Goal: Transaction & Acquisition: Purchase product/service

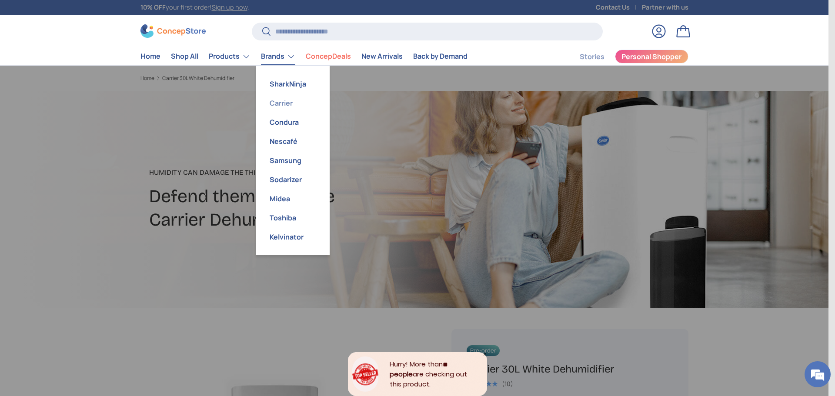
click at [280, 103] on link "Carrier" at bounding box center [293, 103] width 64 height 19
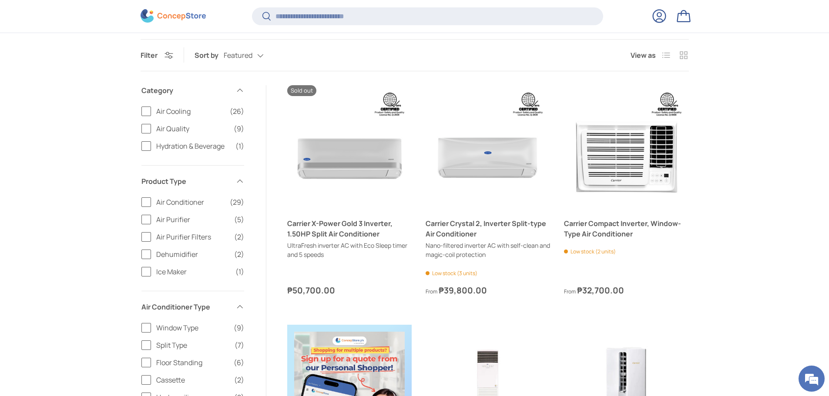
scroll to position [346, 0]
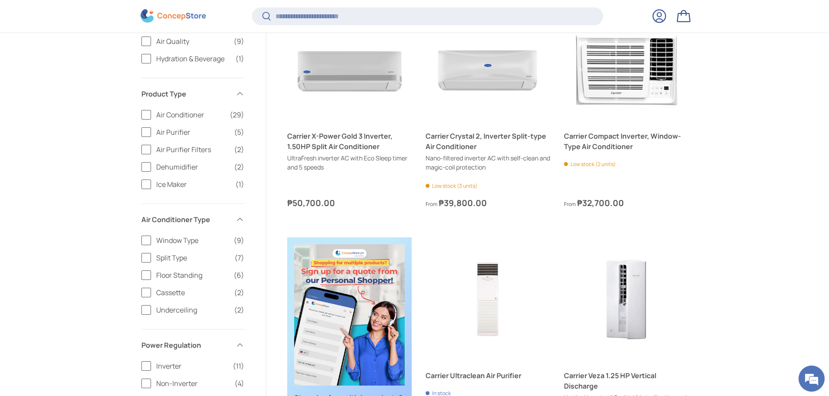
click at [145, 166] on label "Dehumidifier (2)" at bounding box center [192, 167] width 103 height 10
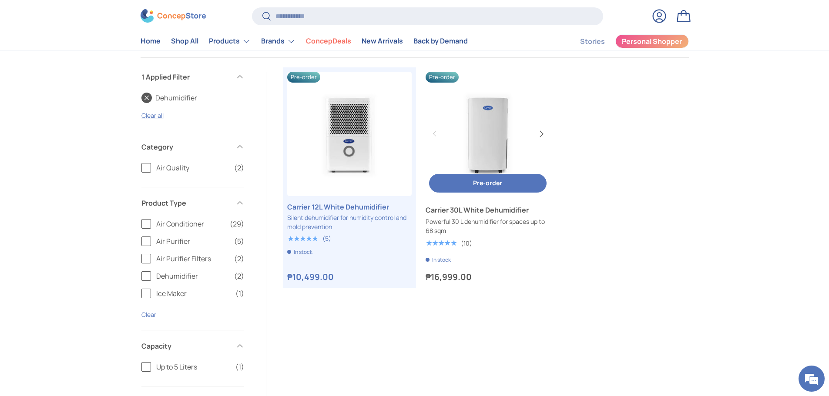
click at [542, 134] on button "Next" at bounding box center [541, 134] width 14 height 14
click at [541, 134] on button "Next" at bounding box center [541, 134] width 14 height 14
click at [541, 133] on button "Next" at bounding box center [541, 134] width 14 height 14
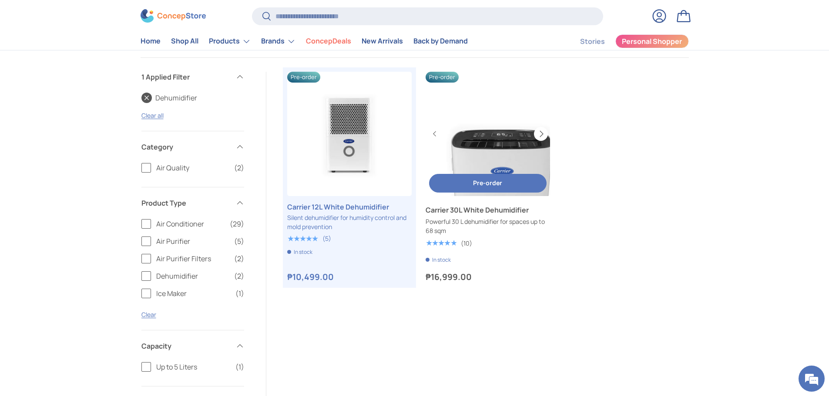
scroll to position [0, 498]
click at [541, 133] on button "Next" at bounding box center [541, 134] width 14 height 14
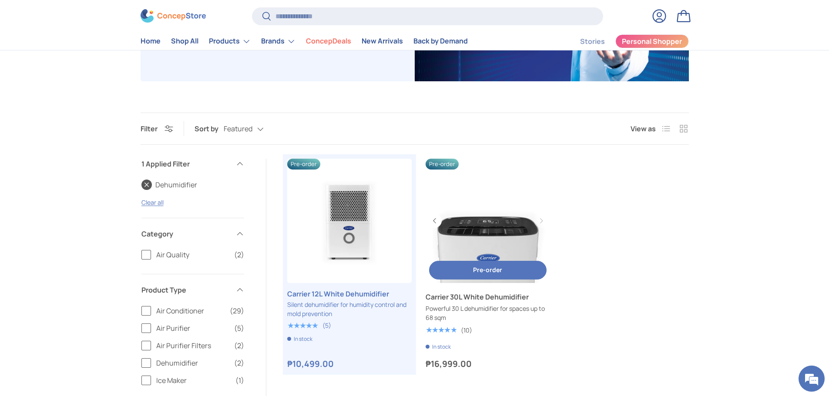
scroll to position [185, 0]
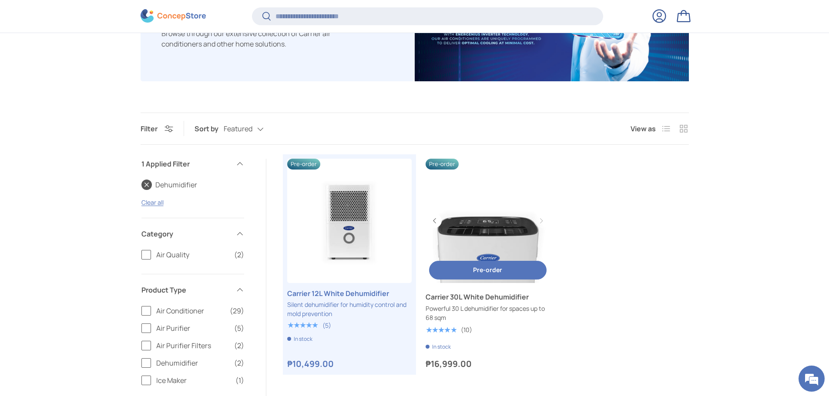
click at [484, 243] on link "Carrier 30L White Dehumidifier" at bounding box center [488, 221] width 124 height 124
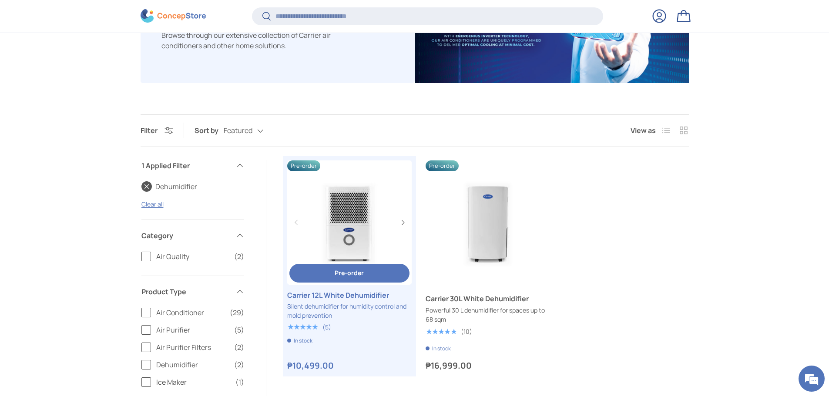
scroll to position [185, 0]
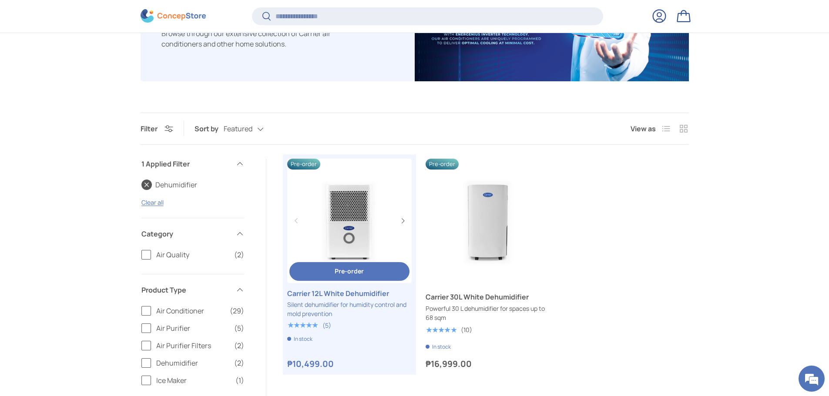
click at [382, 239] on link "Carrier 12L White Dehumidifier" at bounding box center [349, 221] width 124 height 124
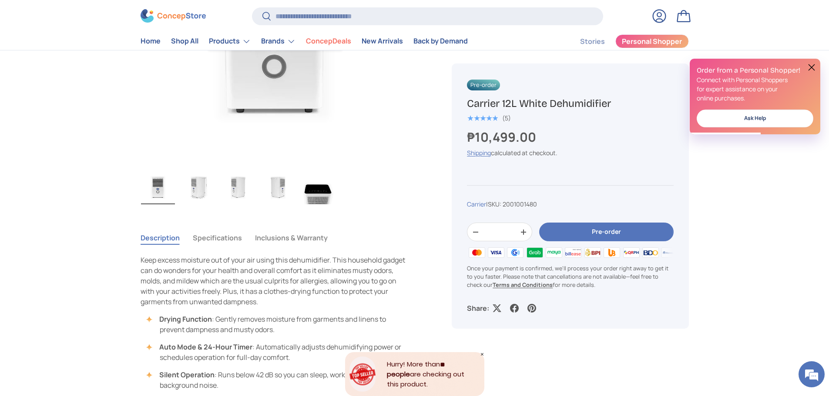
click at [215, 238] on button "Specifications" at bounding box center [217, 238] width 49 height 20
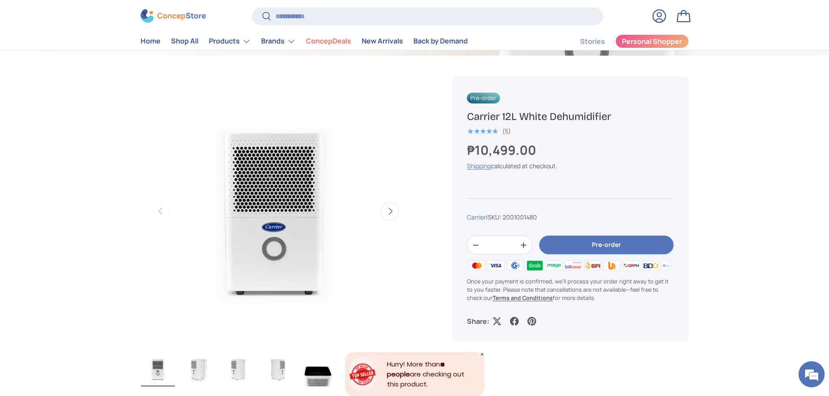
scroll to position [259, 0]
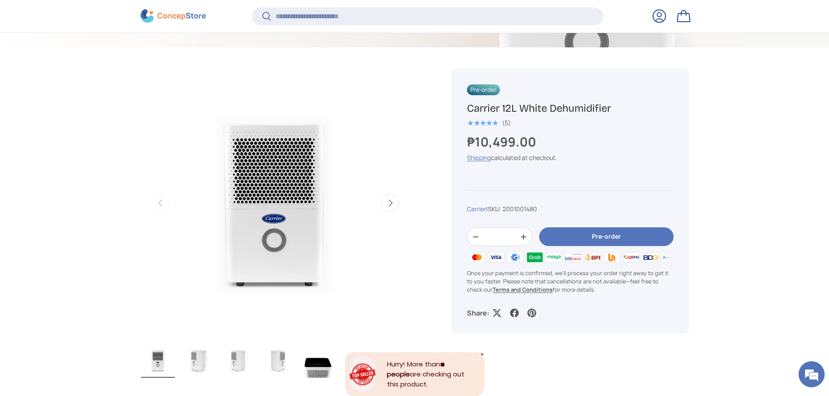
click at [481, 354] on icon "Close" at bounding box center [482, 354] width 3 height 3
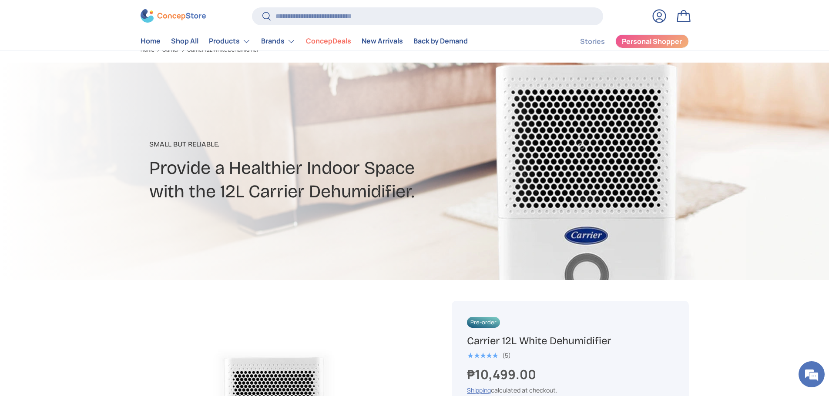
scroll to position [0, 0]
